Goal: Task Accomplishment & Management: Use online tool/utility

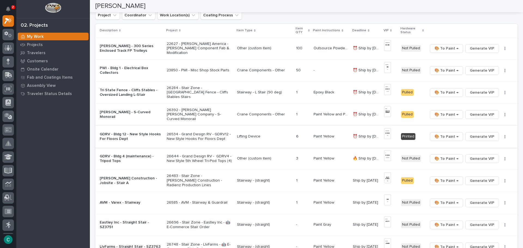
scroll to position [82, 0]
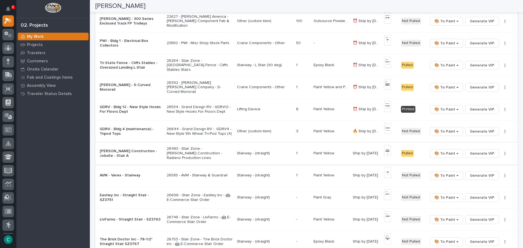
click at [386, 150] on img at bounding box center [387, 150] width 7 height 11
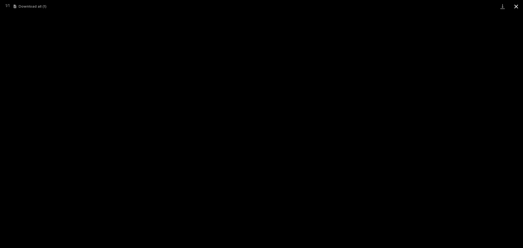
click at [518, 5] on button "Close gallery" at bounding box center [517, 6] width 14 height 13
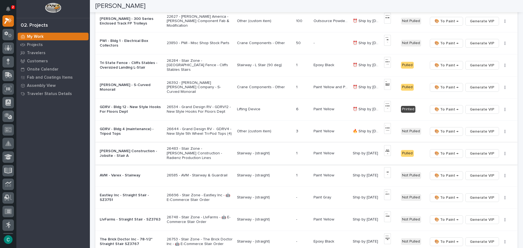
click at [445, 153] on span "🎨 To Paint →" at bounding box center [447, 153] width 24 height 7
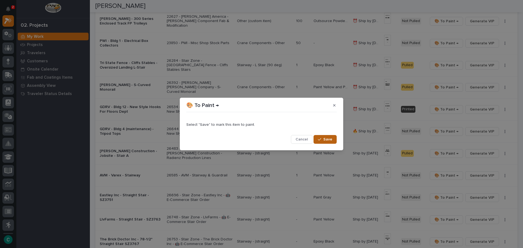
click at [328, 140] on span "Save" at bounding box center [328, 139] width 9 height 5
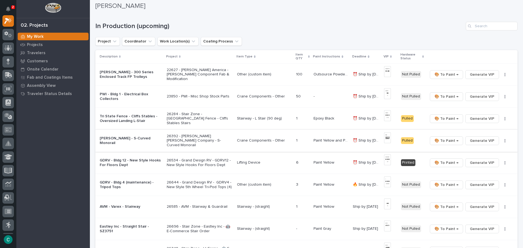
scroll to position [27, 0]
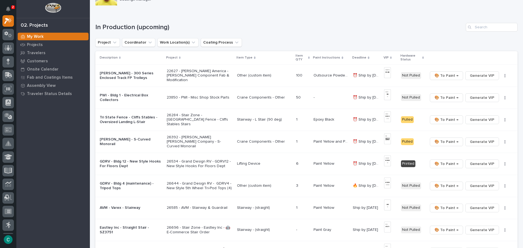
click at [320, 142] on p "Paint Yellow and Paint Gray" at bounding box center [332, 141] width 36 height 6
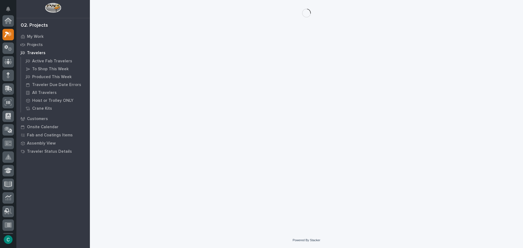
scroll to position [14, 0]
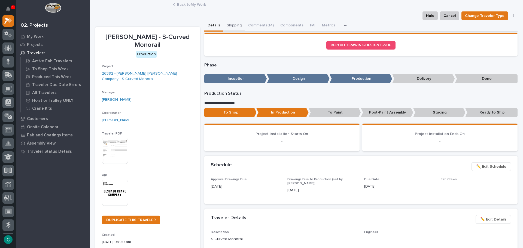
click at [236, 26] on button "Shipping" at bounding box center [235, 25] width 22 height 11
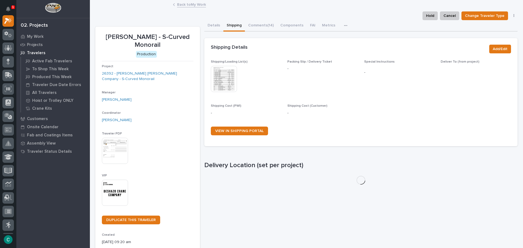
click at [224, 81] on img at bounding box center [224, 79] width 26 height 26
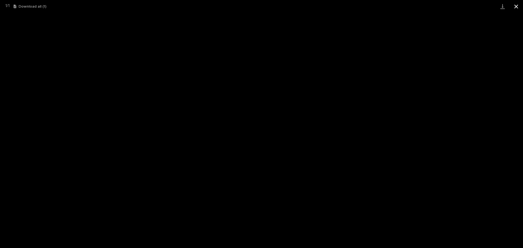
click at [518, 6] on button "Close gallery" at bounding box center [517, 6] width 14 height 13
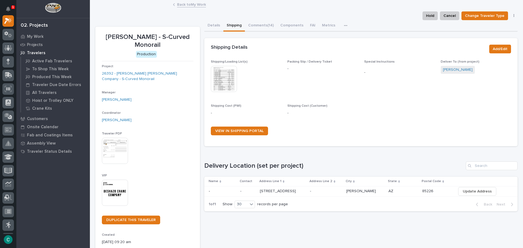
click at [187, 6] on link "Back to My Work" at bounding box center [191, 4] width 29 height 6
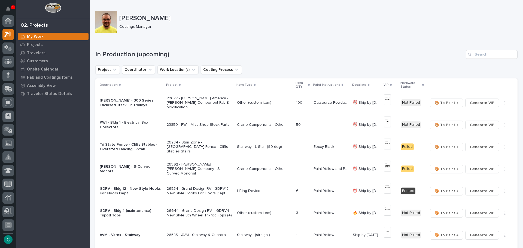
scroll to position [14, 0]
click at [7, 7] on icon "Notifications" at bounding box center [8, 9] width 4 height 5
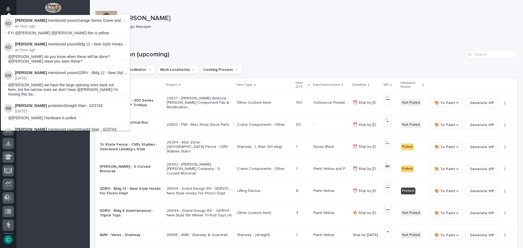
click at [56, 25] on p "an hour ago" at bounding box center [71, 26] width 112 height 5
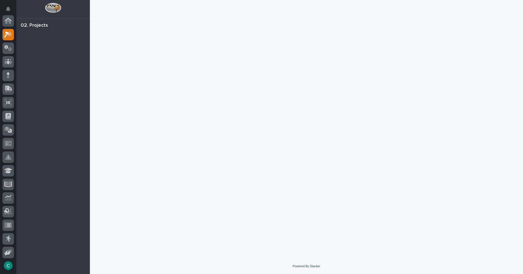
scroll to position [14, 0]
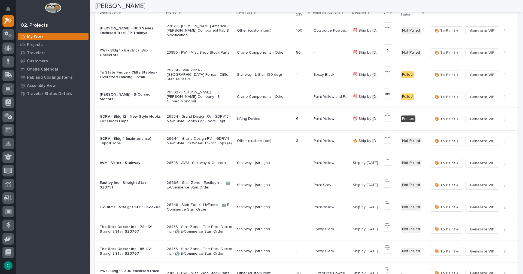
scroll to position [82, 0]
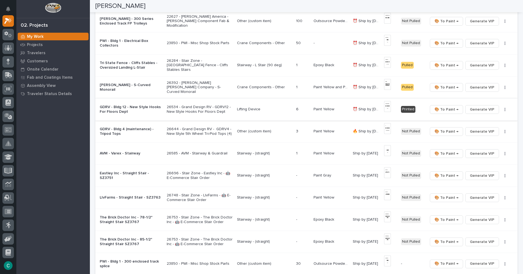
click at [388, 107] on img at bounding box center [387, 106] width 7 height 11
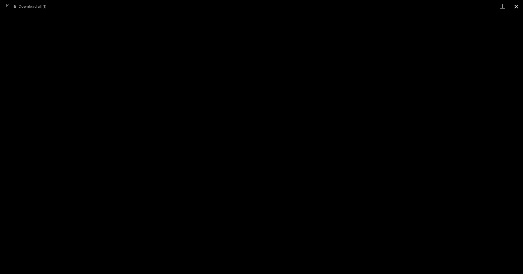
click at [517, 8] on button "Close gallery" at bounding box center [517, 6] width 14 height 13
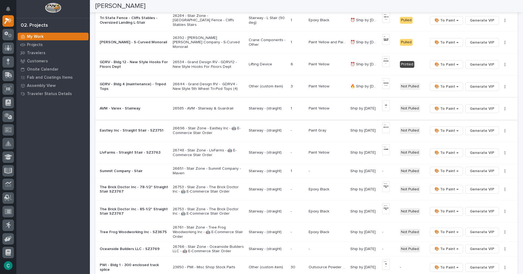
scroll to position [136, 0]
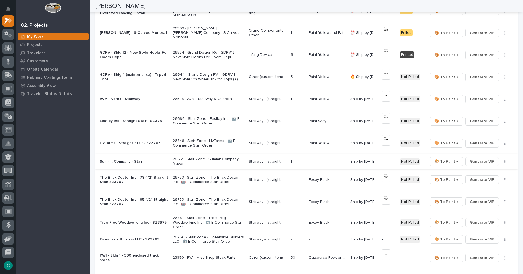
click at [480, 161] on span "Generate VIP" at bounding box center [482, 161] width 25 height 7
click at [262, 163] on p "Stairway - (straight)" at bounding box center [268, 161] width 38 height 5
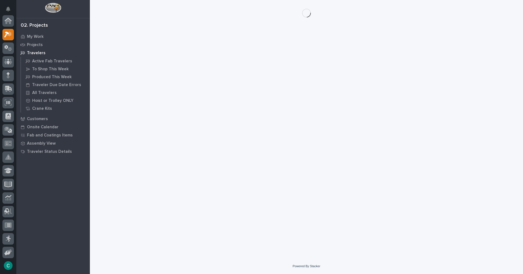
scroll to position [14, 0]
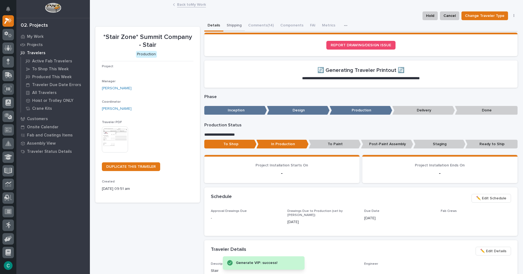
click at [231, 25] on button "Shipping" at bounding box center [235, 25] width 22 height 11
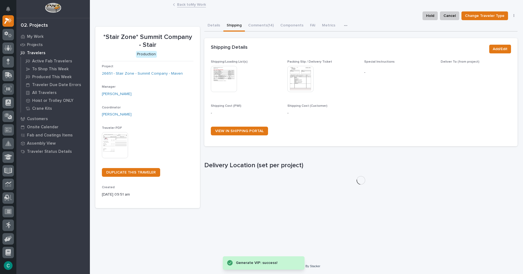
click at [227, 81] on img at bounding box center [224, 79] width 26 height 26
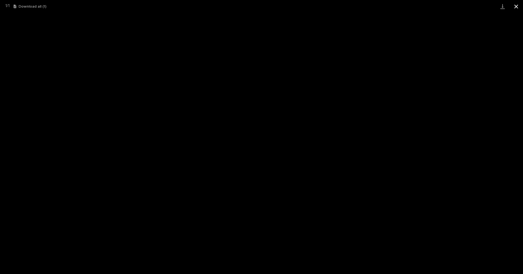
click at [513, 10] on button "Close gallery" at bounding box center [517, 6] width 14 height 13
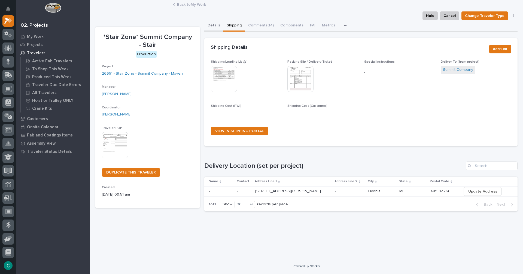
click at [218, 25] on button "Details" at bounding box center [213, 25] width 19 height 11
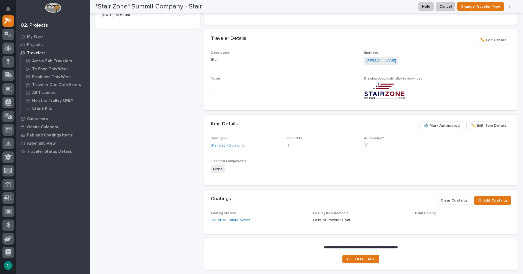
scroll to position [222, 0]
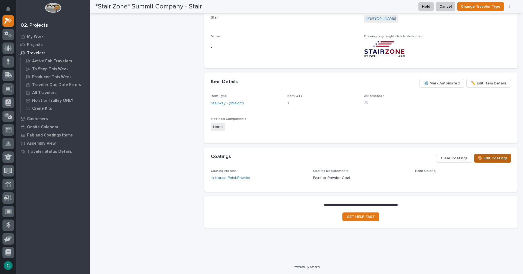
click at [478, 160] on span "🎨 Edit Coatings" at bounding box center [493, 158] width 30 height 7
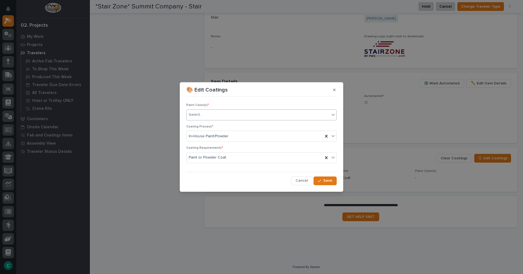
click at [292, 113] on div "Select..." at bounding box center [258, 114] width 143 height 9
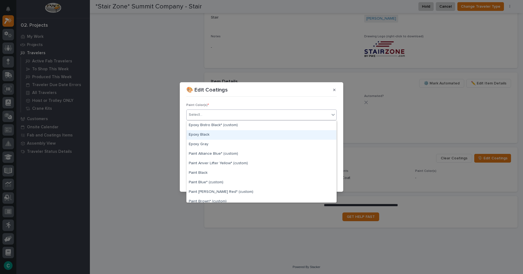
click at [284, 132] on div "Epoxy Black" at bounding box center [262, 135] width 150 height 10
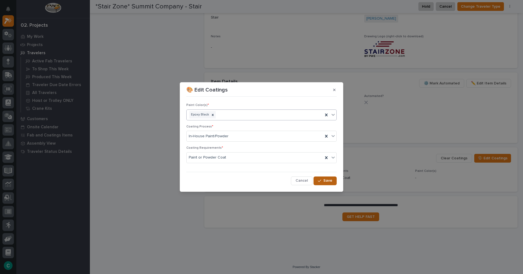
click at [325, 183] on span "Save" at bounding box center [328, 180] width 9 height 5
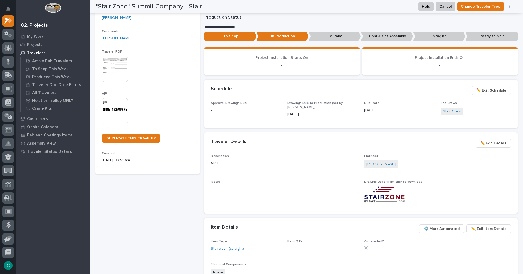
scroll to position [0, 0]
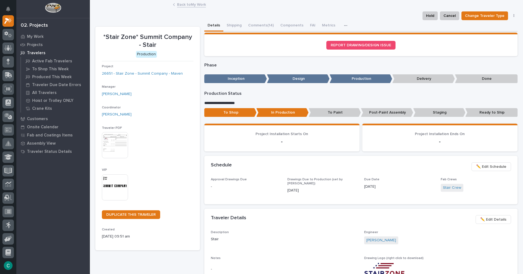
click at [188, 3] on link "Back to My Work" at bounding box center [191, 4] width 29 height 6
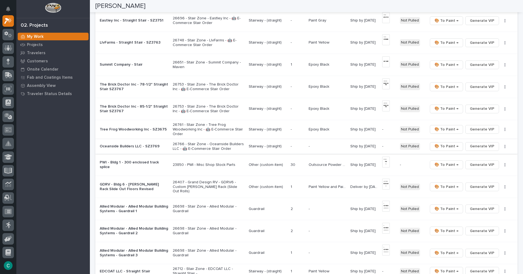
scroll to position [245, 0]
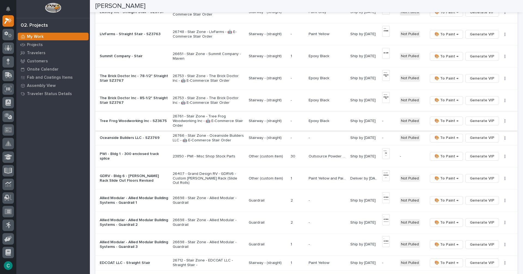
click at [473, 121] on span "Generate VIP" at bounding box center [482, 121] width 25 height 7
click at [476, 137] on span "Generate VIP" at bounding box center [482, 138] width 25 height 7
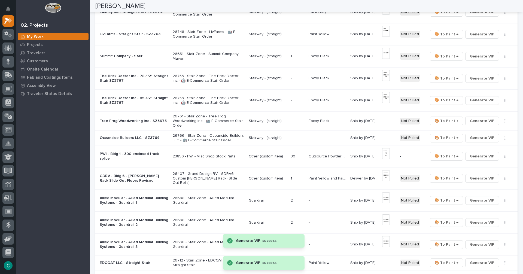
click at [261, 139] on p "Stairway - (straight)" at bounding box center [268, 138] width 38 height 5
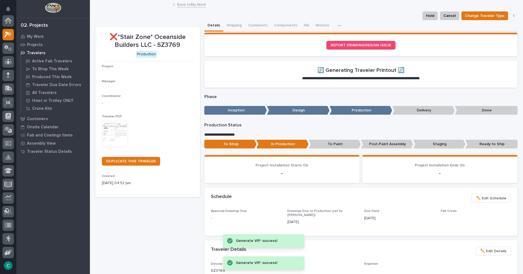
scroll to position [14, 0]
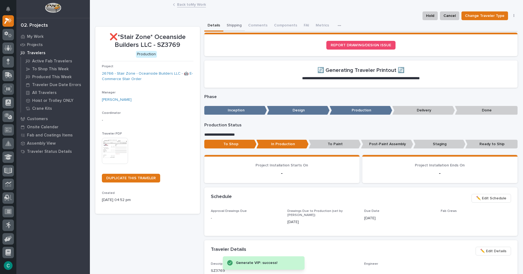
click at [228, 25] on button "Shipping" at bounding box center [235, 25] width 22 height 11
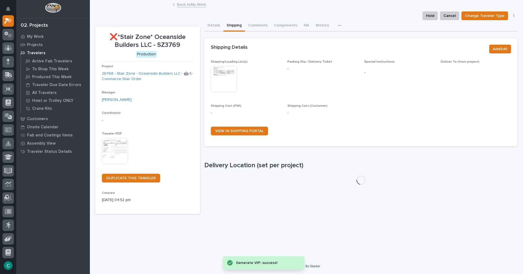
click at [229, 73] on img at bounding box center [224, 79] width 26 height 26
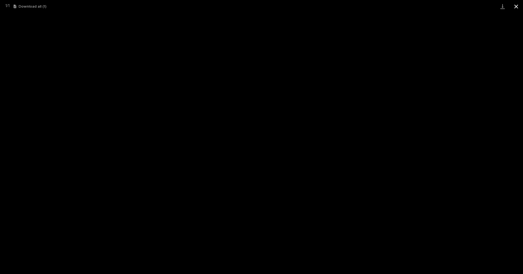
click at [515, 10] on button "Close gallery" at bounding box center [517, 6] width 14 height 13
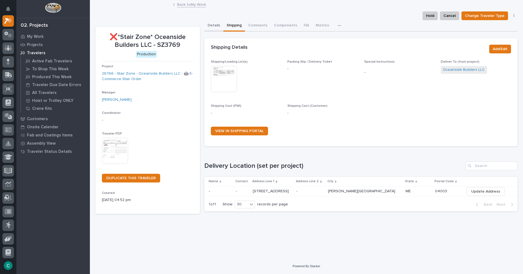
click at [206, 26] on button "Details" at bounding box center [213, 25] width 19 height 11
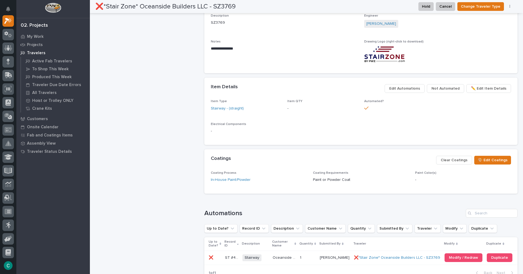
scroll to position [273, 0]
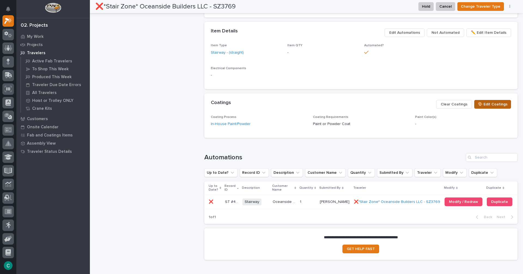
click at [487, 105] on span "🎨 Edit Coatings" at bounding box center [493, 104] width 30 height 7
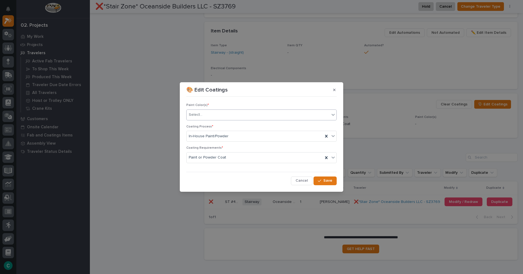
click at [250, 115] on div "Select..." at bounding box center [258, 114] width 143 height 9
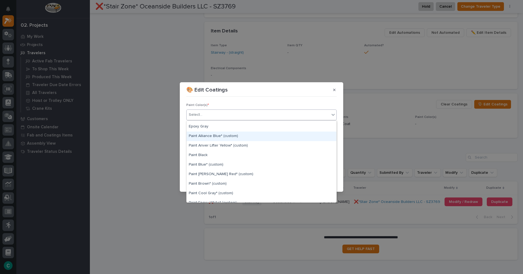
scroll to position [27, 0]
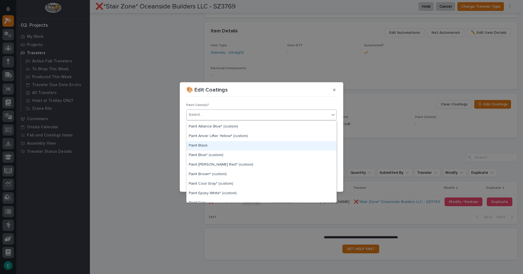
click at [227, 149] on div "Paint Black" at bounding box center [262, 146] width 150 height 10
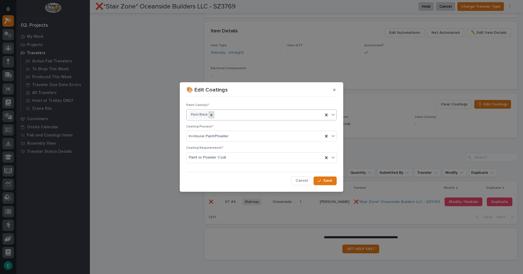
click at [211, 114] on icon at bounding box center [212, 115] width 4 height 4
click at [317, 121] on div "Paint Color(s) * option Paint Black, deselected. 0 results available. Select is…" at bounding box center [261, 113] width 150 height 21
click at [317, 119] on div "Select..." at bounding box center [258, 114] width 143 height 9
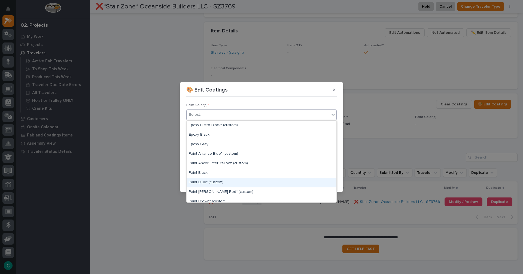
click at [244, 180] on div "Paint Blue* (custom)" at bounding box center [262, 183] width 150 height 10
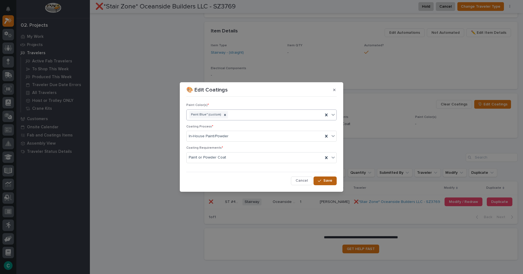
click at [331, 183] on button "Save" at bounding box center [325, 181] width 23 height 9
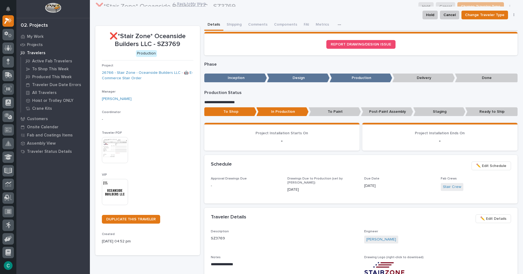
scroll to position [0, 0]
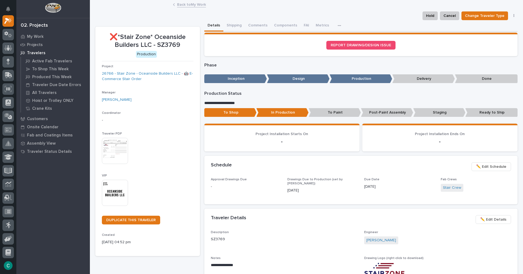
click at [197, 5] on link "Back to My Work" at bounding box center [191, 4] width 29 height 6
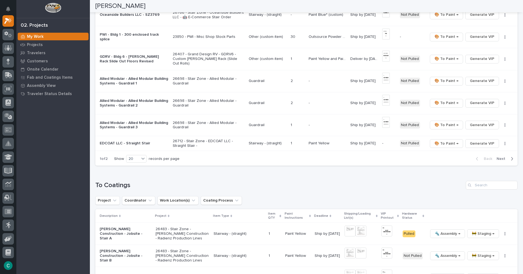
scroll to position [382, 0]
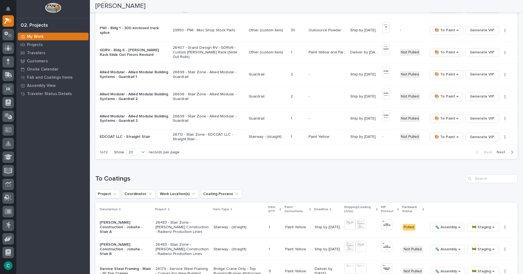
click at [497, 153] on span "Next" at bounding box center [503, 152] width 12 height 5
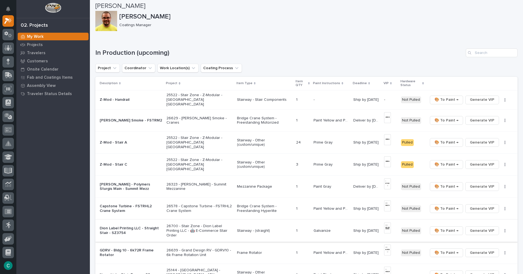
scroll to position [0, 0]
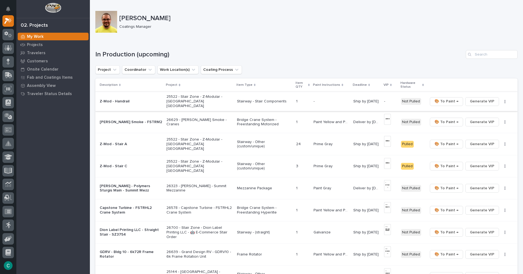
click at [470, 98] on span "Generate VIP" at bounding box center [482, 101] width 25 height 7
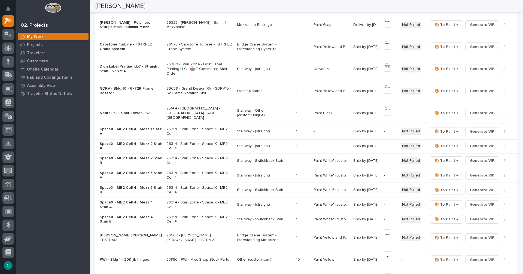
scroll to position [191, 0]
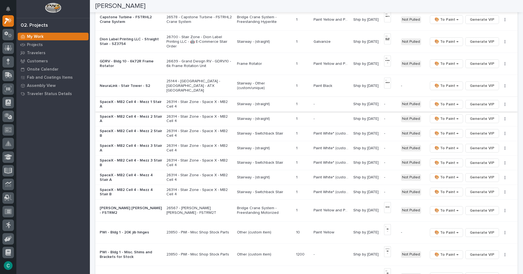
click at [475, 101] on span "Generate VIP" at bounding box center [482, 104] width 25 height 7
click at [475, 116] on span "Generate VIP" at bounding box center [482, 119] width 25 height 7
click at [474, 130] on span "Generate VIP" at bounding box center [482, 133] width 25 height 7
click at [472, 145] on span "Generate VIP" at bounding box center [482, 148] width 25 height 7
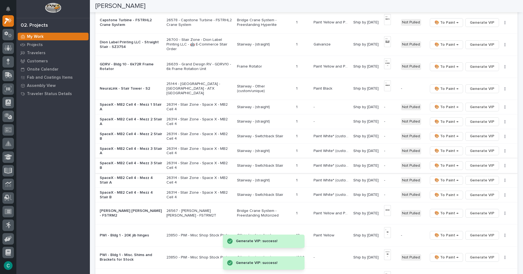
scroll to position [194, 0]
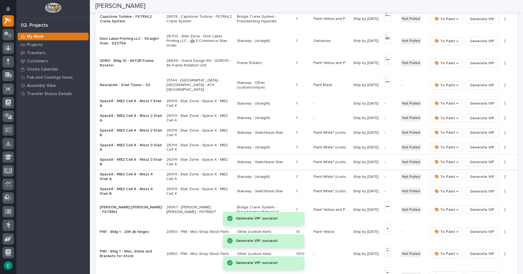
click at [476, 161] on span "Generate VIP" at bounding box center [482, 162] width 25 height 7
click at [479, 175] on span "Generate VIP" at bounding box center [482, 177] width 25 height 7
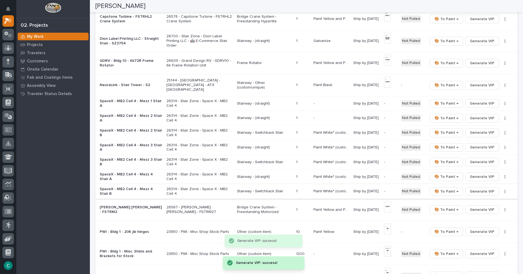
click at [478, 192] on span "Generate VIP" at bounding box center [482, 191] width 25 height 7
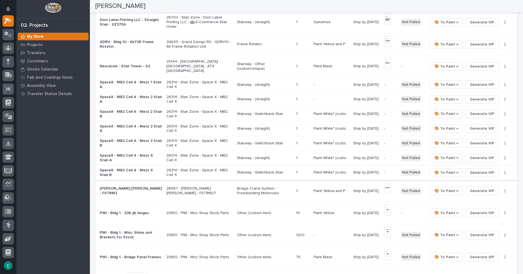
scroll to position [249, 0]
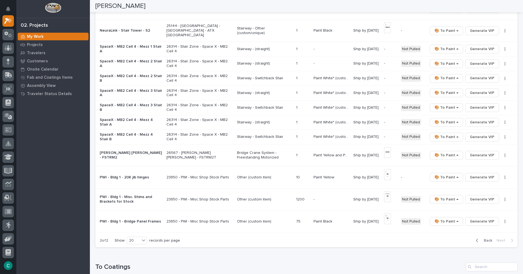
click at [484, 239] on span "Back" at bounding box center [487, 240] width 12 height 5
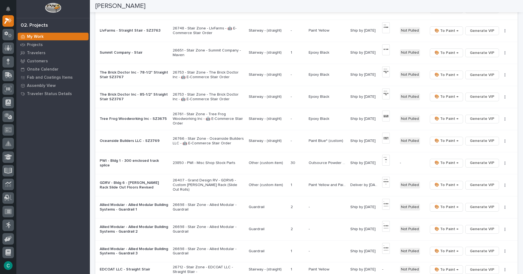
scroll to position [271, 0]
